Goal: Find specific page/section: Find specific page/section

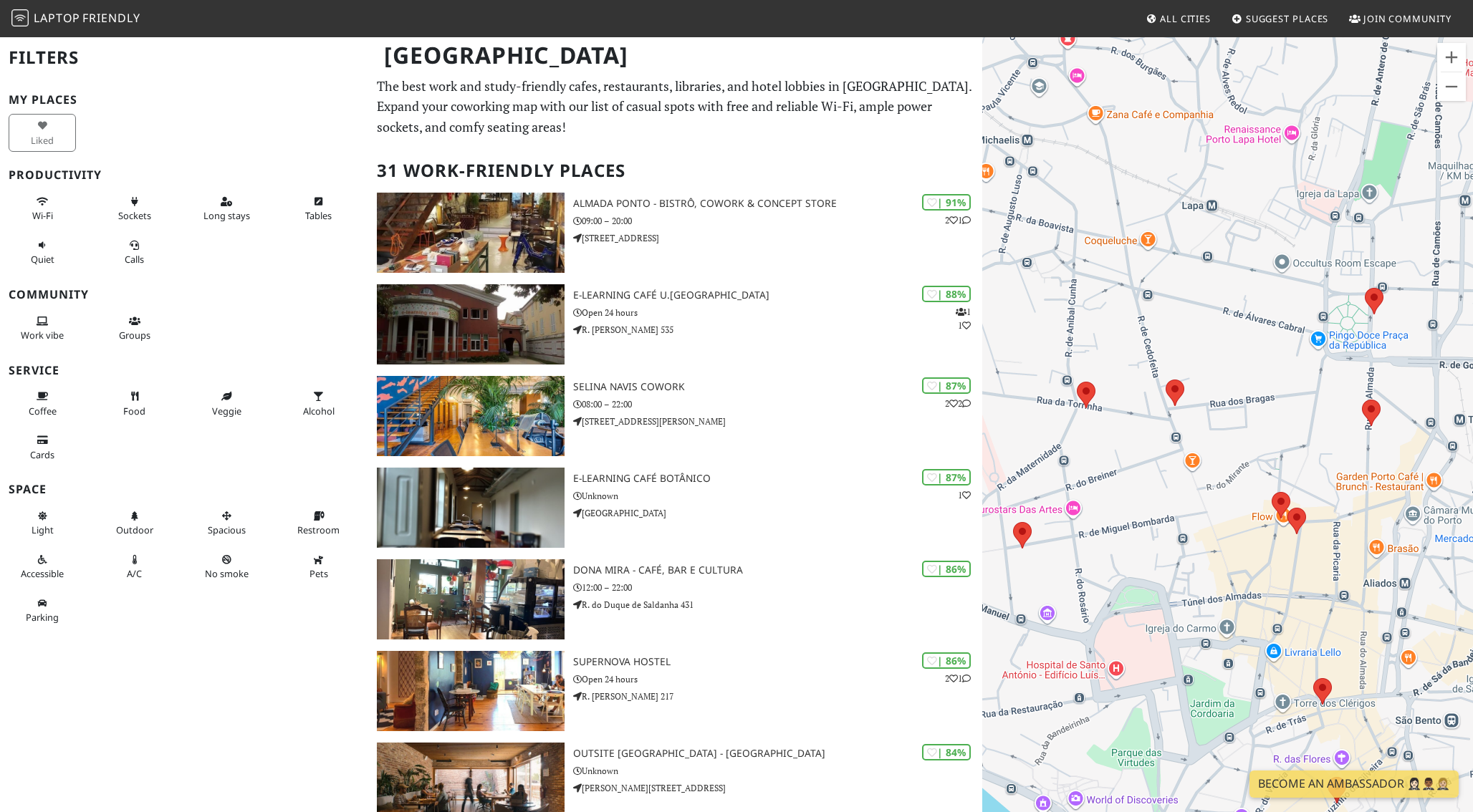
drag, startPoint x: 1308, startPoint y: 644, endPoint x: 1195, endPoint y: 522, distance: 166.3
click at [1195, 522] on div at bounding box center [1228, 441] width 491 height 812
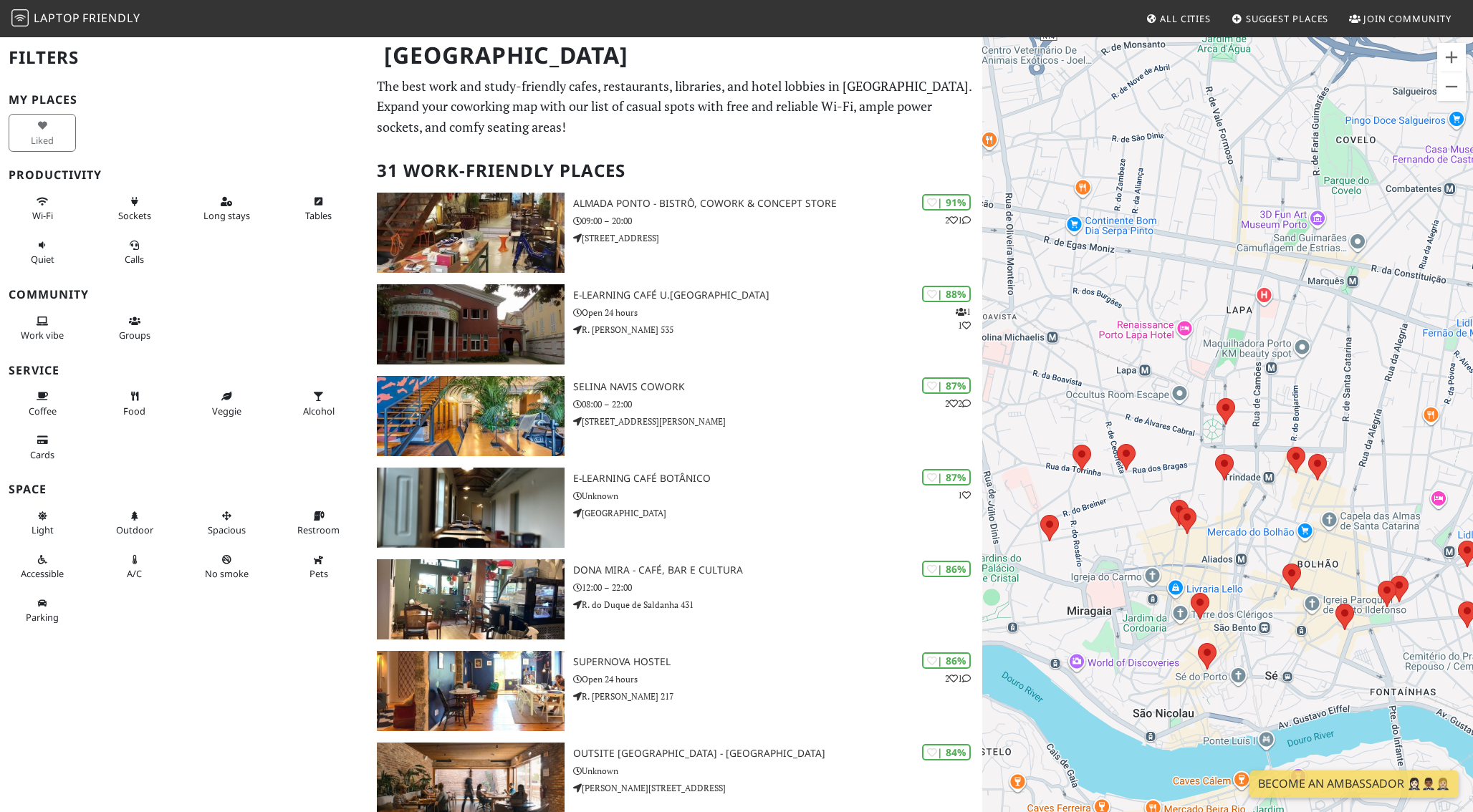
drag, startPoint x: 1364, startPoint y: 692, endPoint x: 1261, endPoint y: 642, distance: 114.5
click at [1261, 642] on div at bounding box center [1228, 441] width 491 height 812
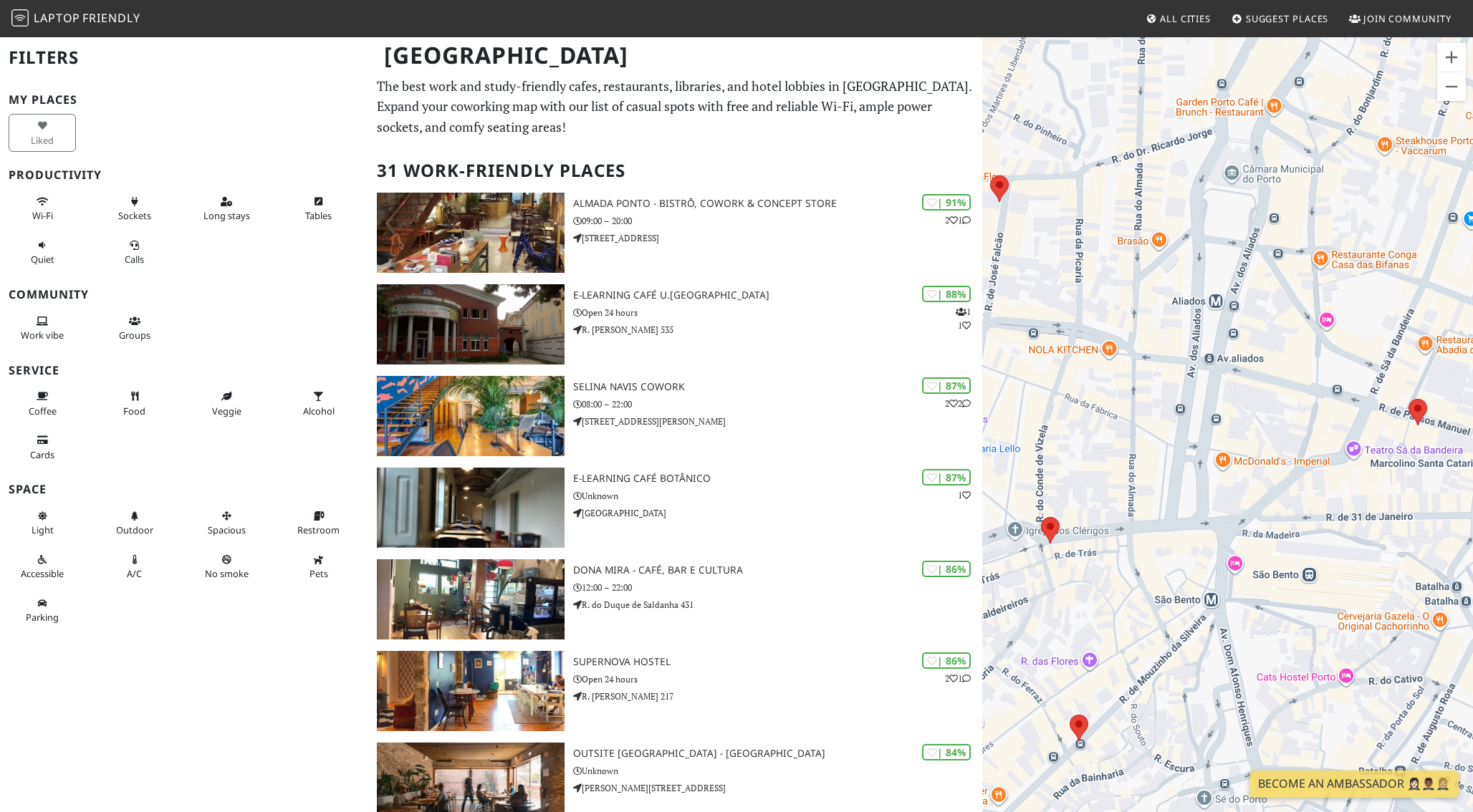
drag, startPoint x: 1249, startPoint y: 650, endPoint x: 1287, endPoint y: 638, distance: 39.8
click at [1287, 638] on div at bounding box center [1228, 441] width 491 height 812
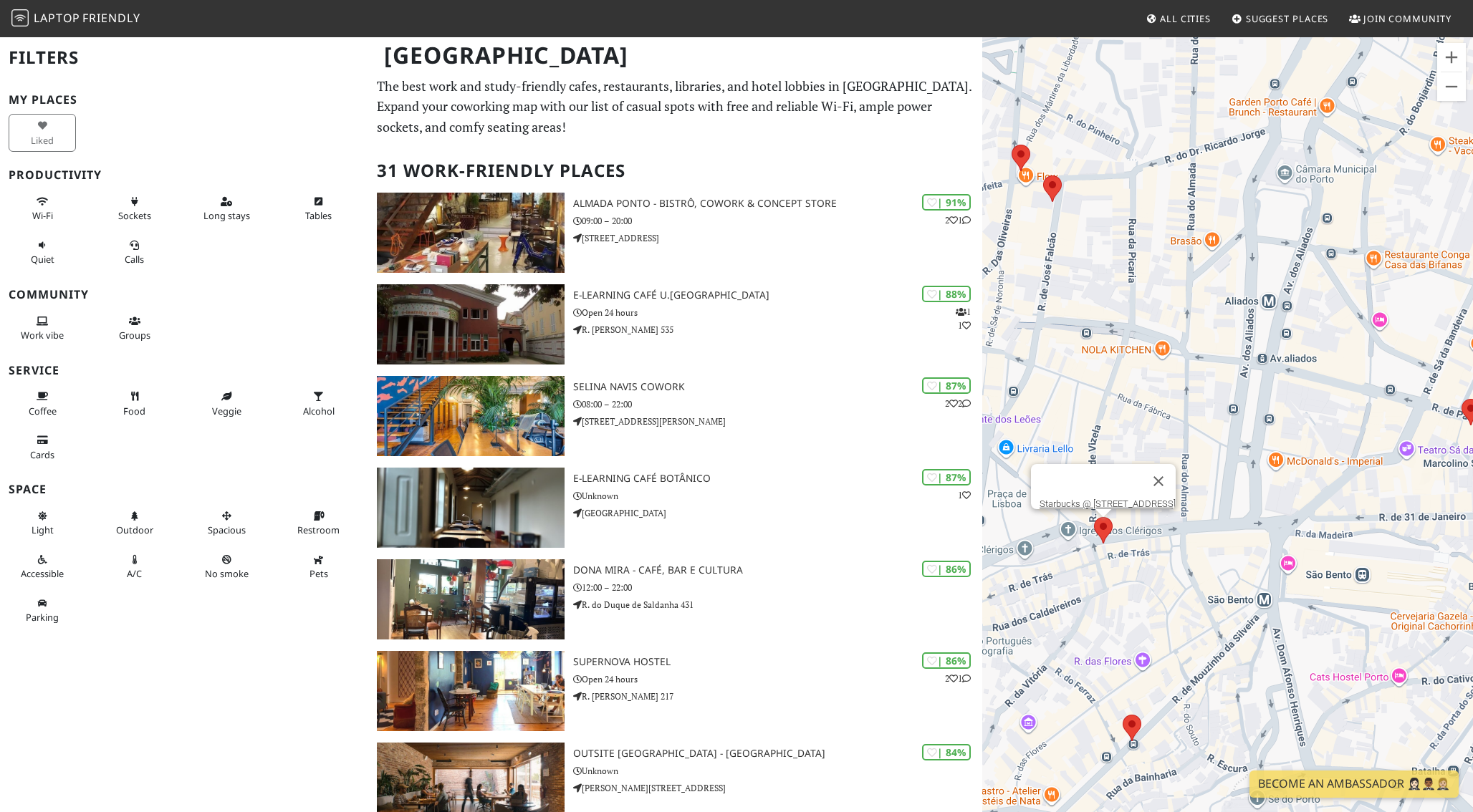
click at [1094, 517] on area at bounding box center [1094, 517] width 0 height 0
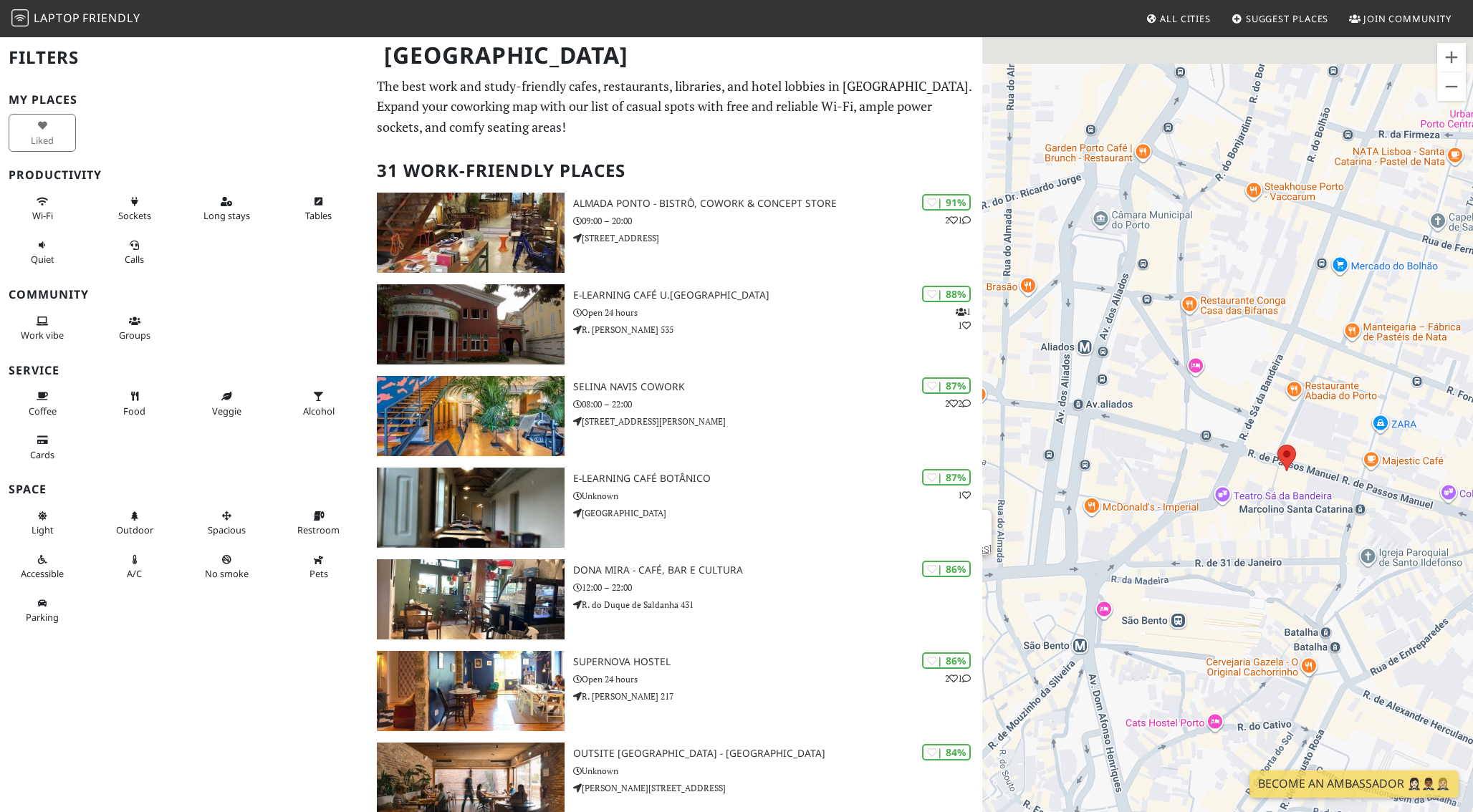
drag, startPoint x: 1312, startPoint y: 654, endPoint x: 1132, endPoint y: 701, distance: 186.0
click at [1131, 700] on div "Starbucks @ Rua dos Clérigos 73" at bounding box center [1228, 441] width 491 height 812
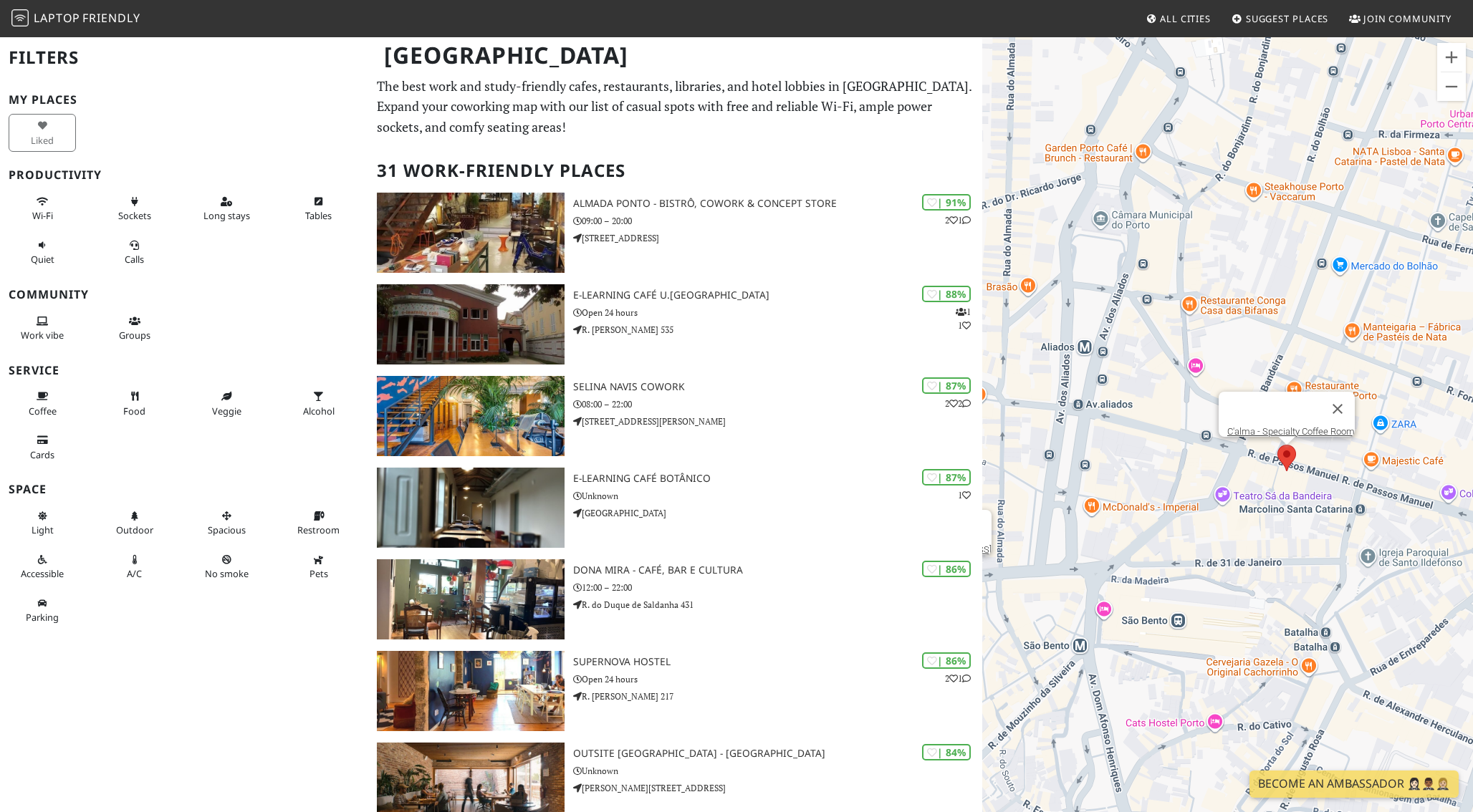
click at [1277, 445] on area at bounding box center [1277, 445] width 0 height 0
click at [1271, 426] on link "C'alma - Specialty Coffee Room" at bounding box center [1291, 431] width 127 height 11
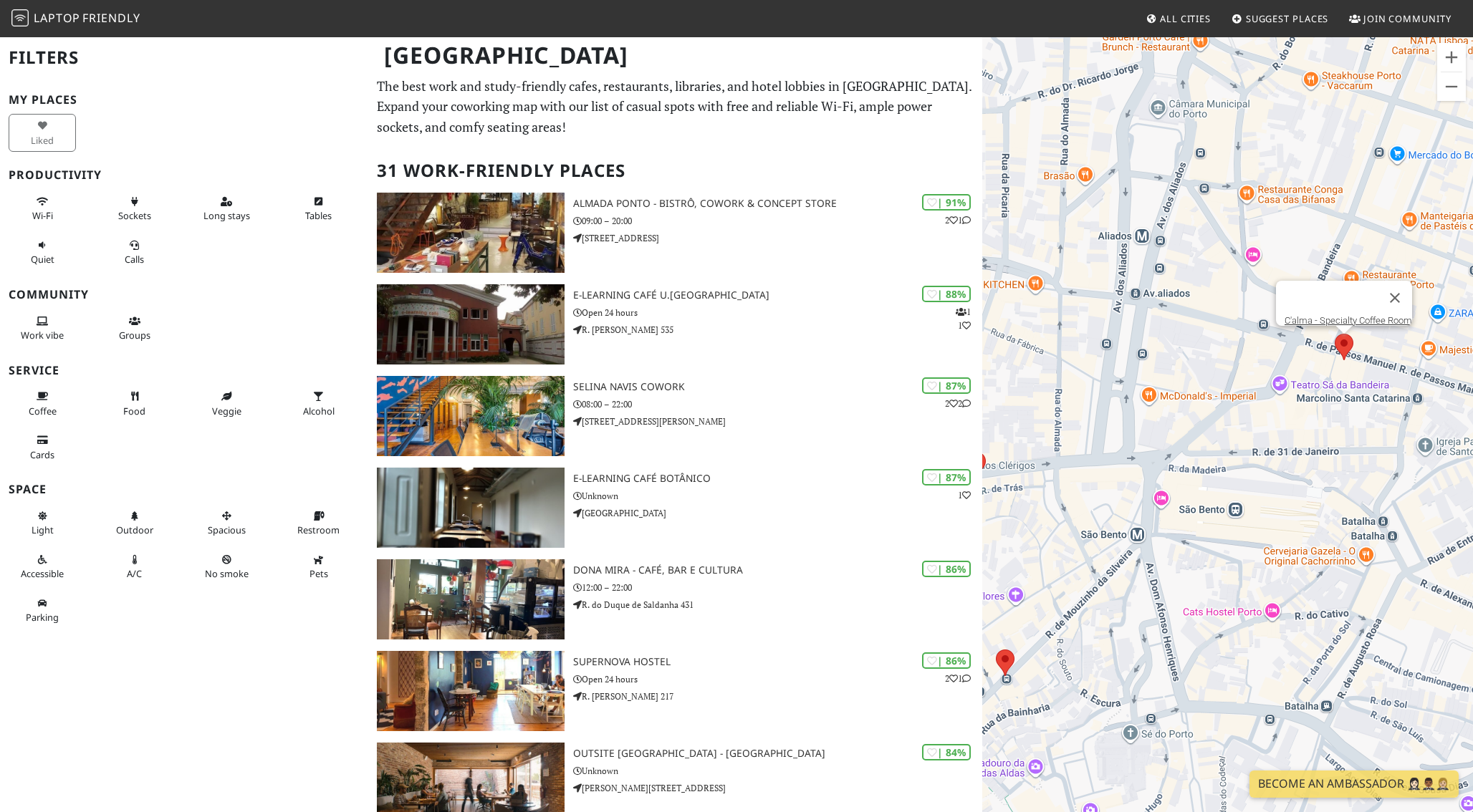
drag, startPoint x: 1272, startPoint y: 544, endPoint x: 1330, endPoint y: 431, distance: 127.0
click at [1330, 431] on div "C'alma - Specialty Coffee Room" at bounding box center [1228, 441] width 491 height 812
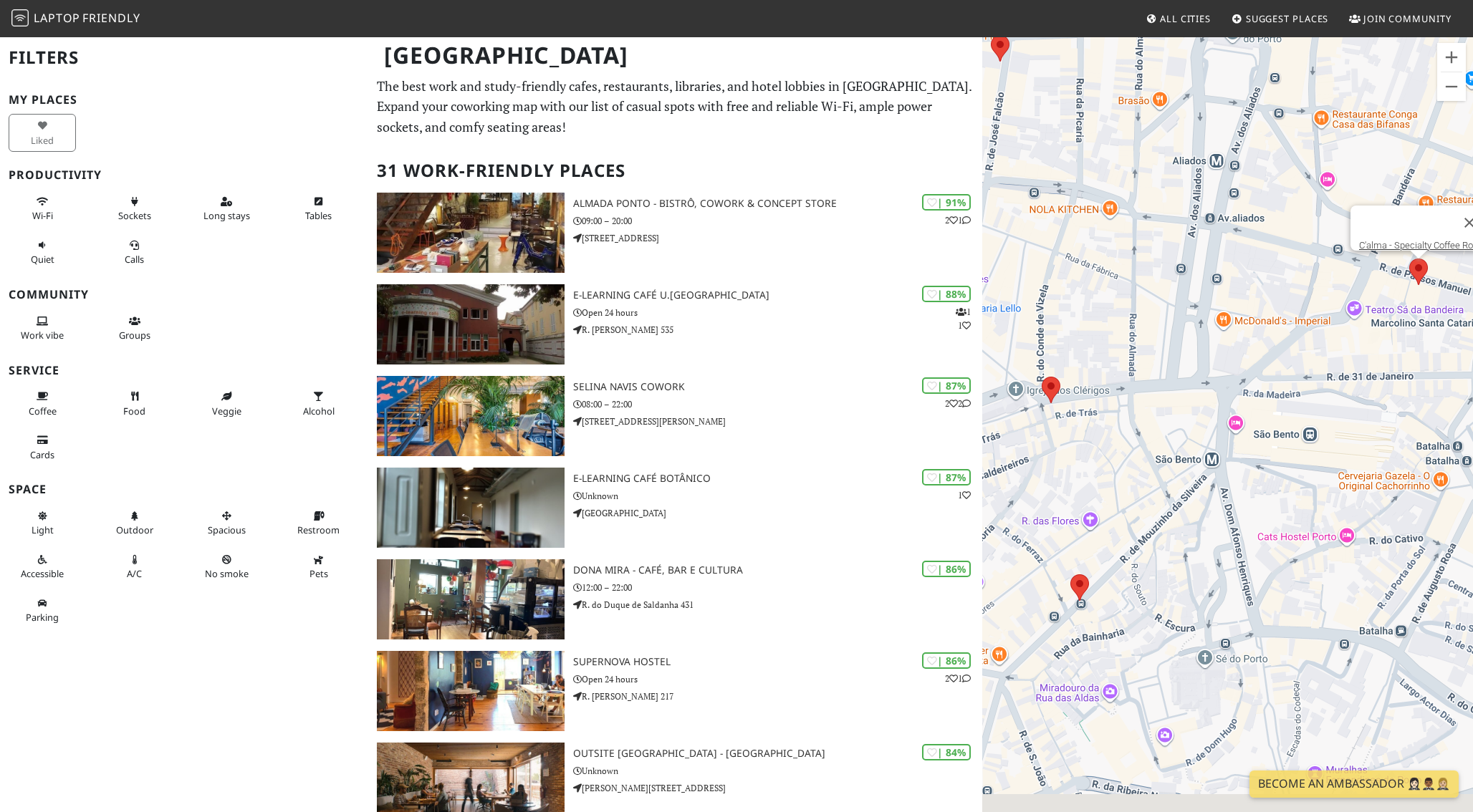
drag, startPoint x: 1222, startPoint y: 577, endPoint x: 1333, endPoint y: 479, distance: 148.1
click at [1333, 479] on div "C'alma - Specialty Coffee Room" at bounding box center [1228, 441] width 491 height 812
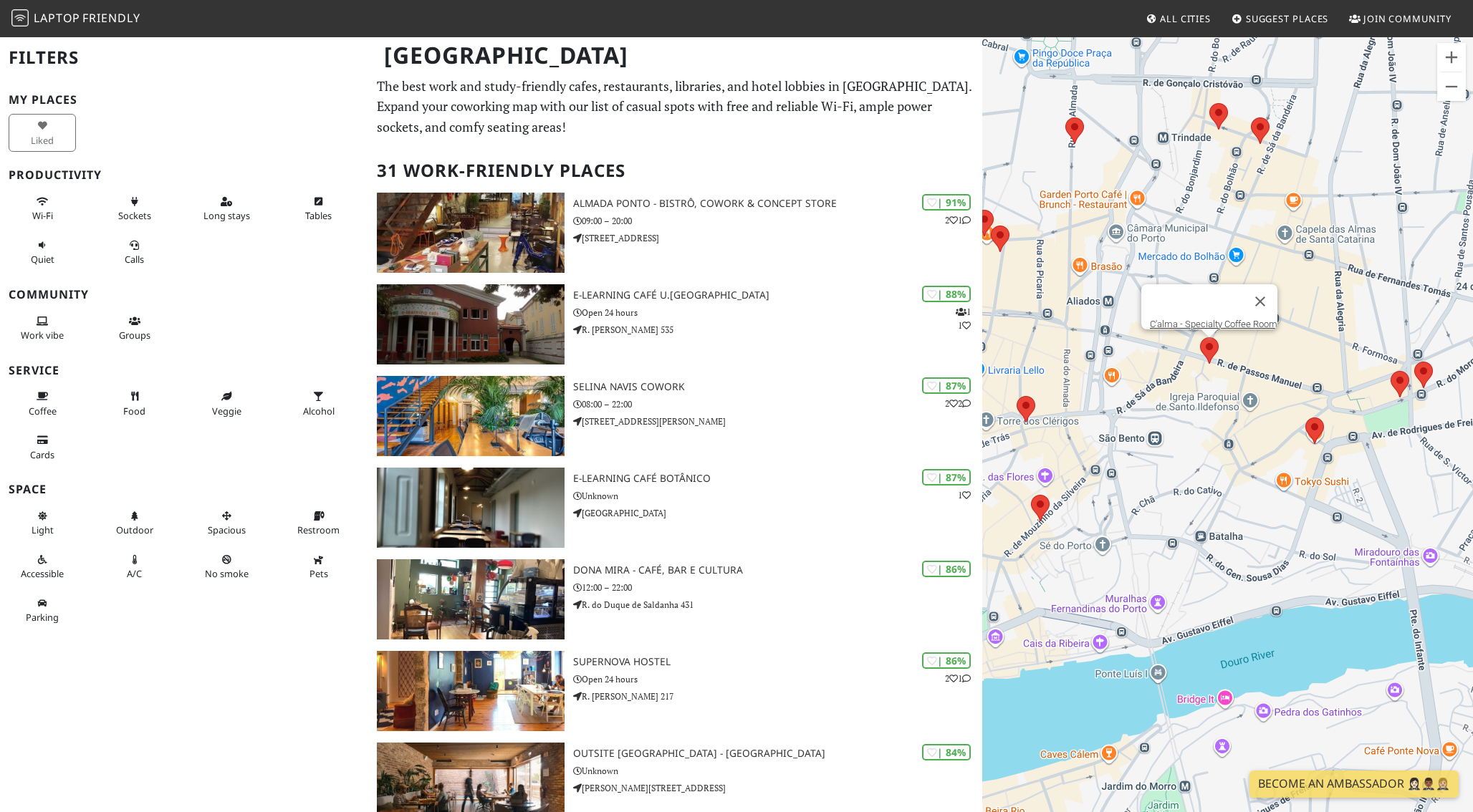
drag, startPoint x: 1347, startPoint y: 450, endPoint x: 1249, endPoint y: 447, distance: 98.0
click at [1249, 448] on div "C'alma - Specialty Coffee Room" at bounding box center [1228, 441] width 491 height 812
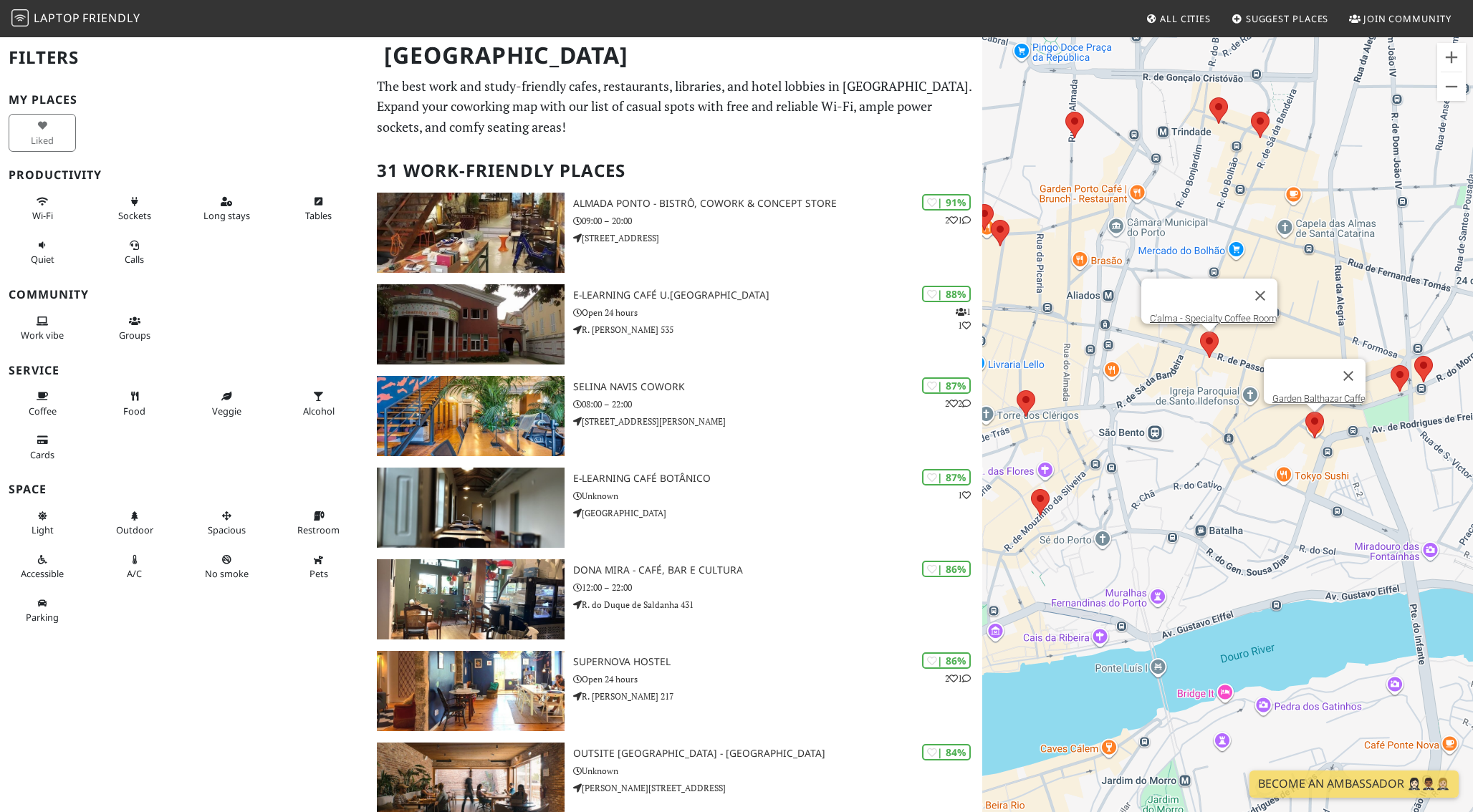
click at [1305, 411] on area at bounding box center [1305, 411] width 0 height 0
click at [1317, 394] on link "Garden Balthazar Caffe" at bounding box center [1319, 399] width 93 height 11
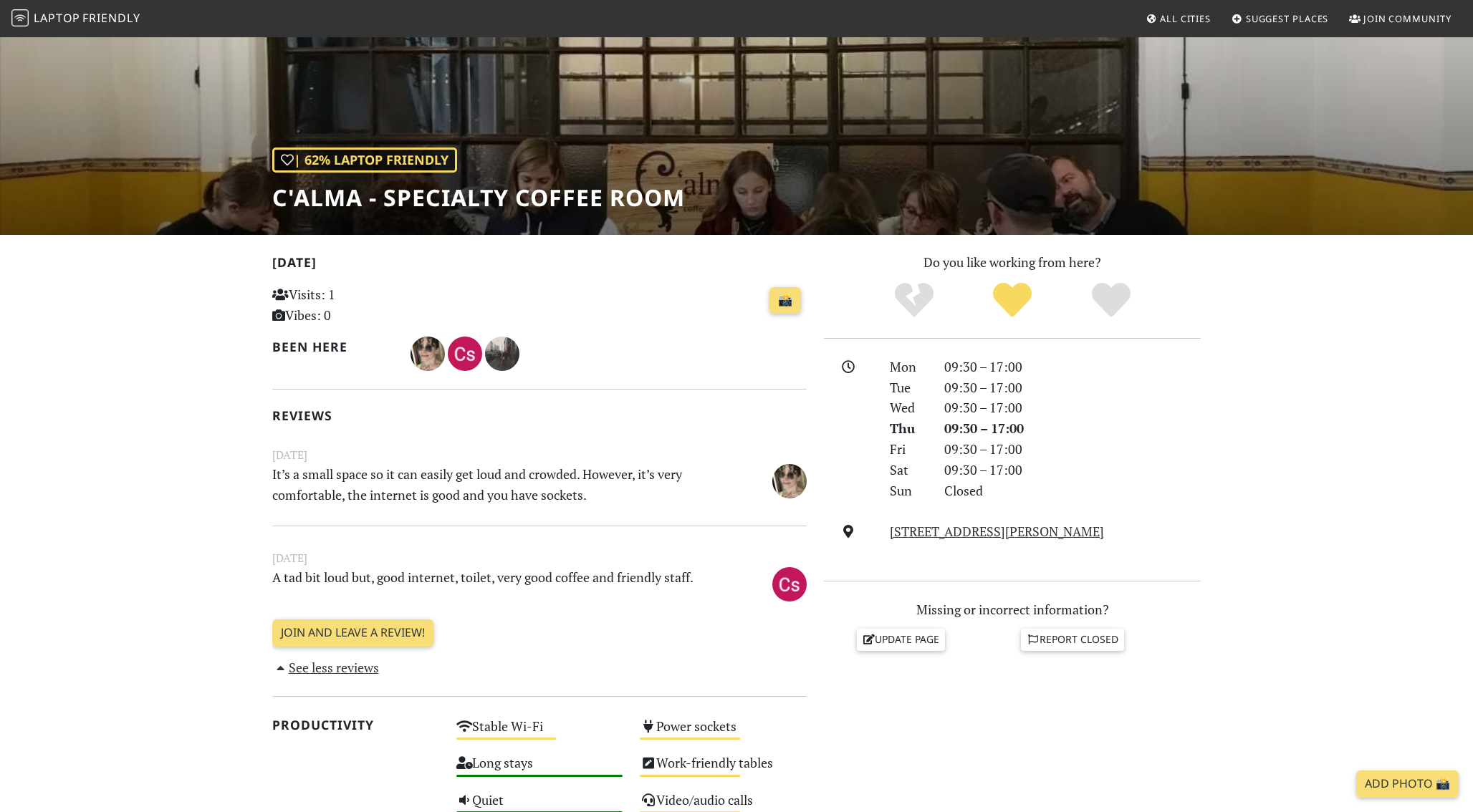
scroll to position [108, 0]
